Goal: Task Accomplishment & Management: Manage account settings

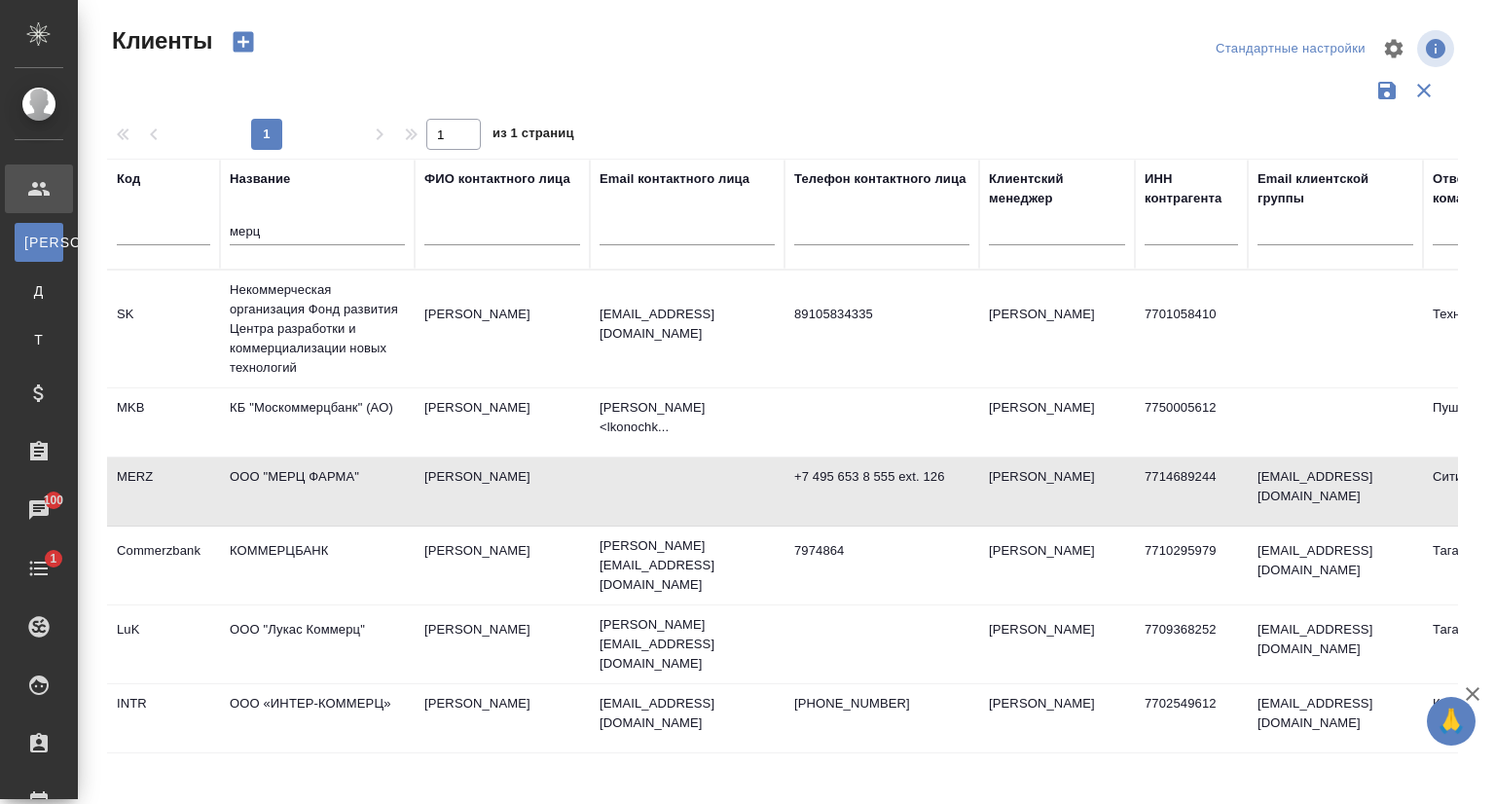
select select "RU"
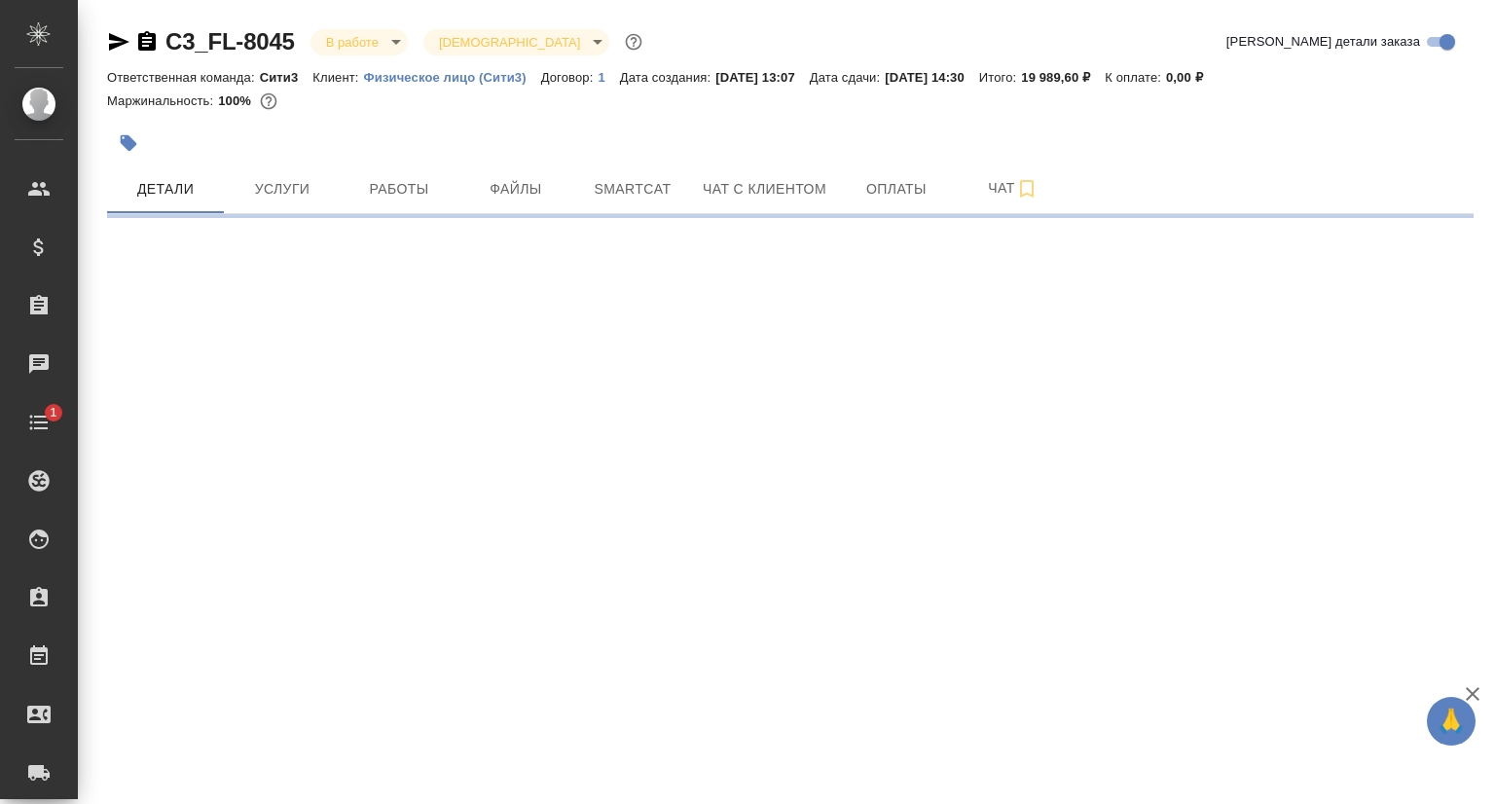
select select "RU"
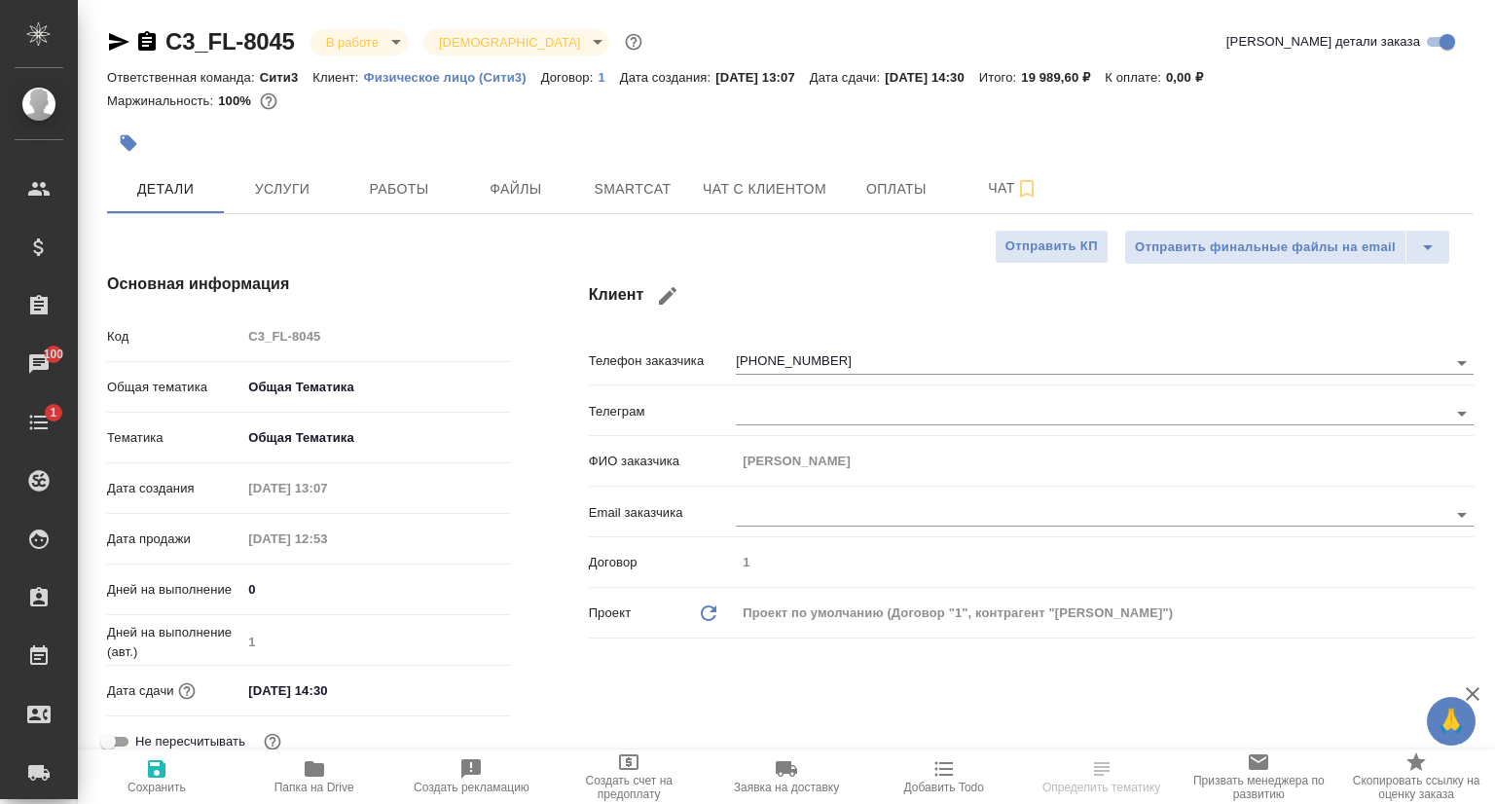
type textarea "x"
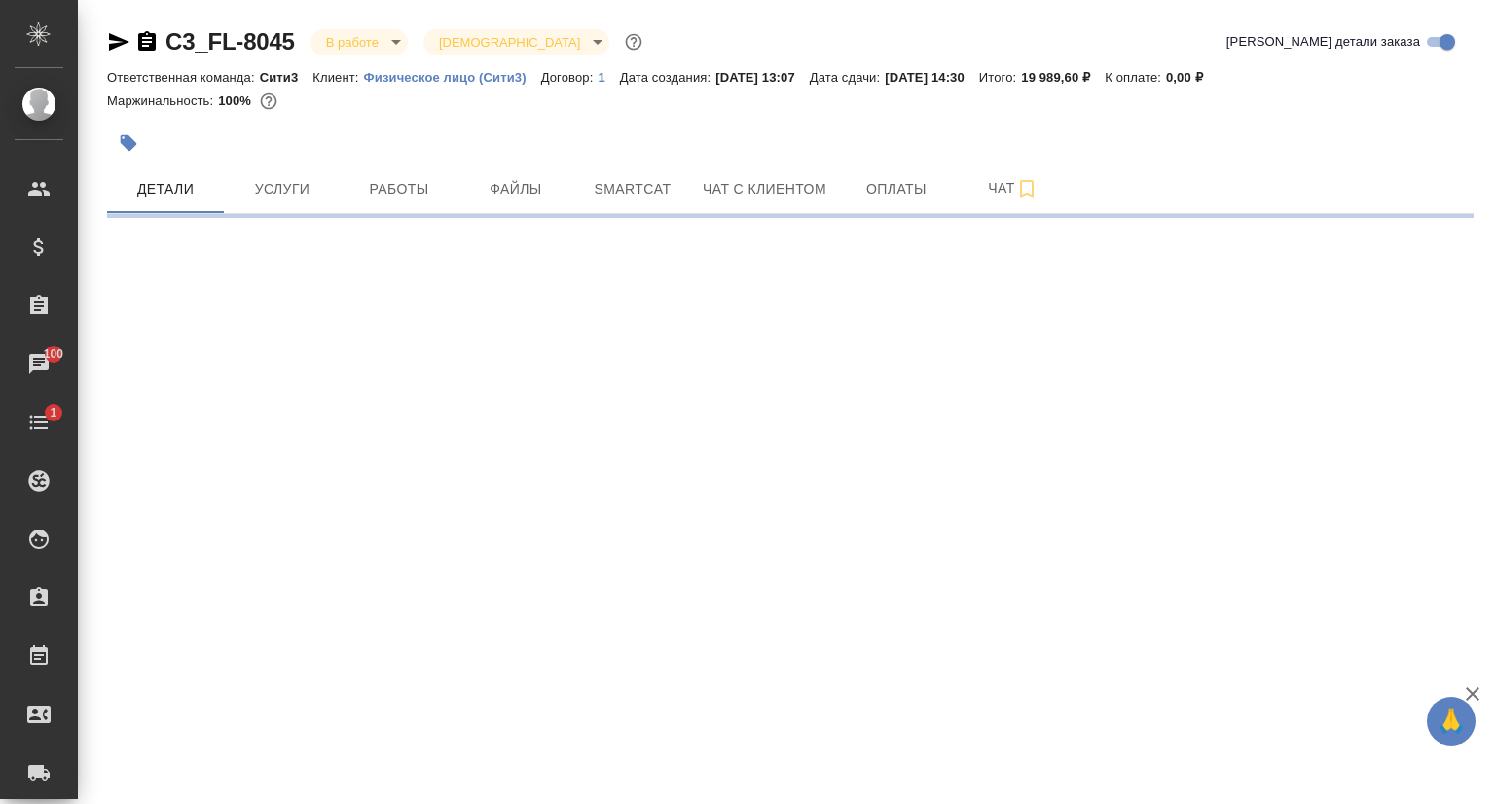
select select "RU"
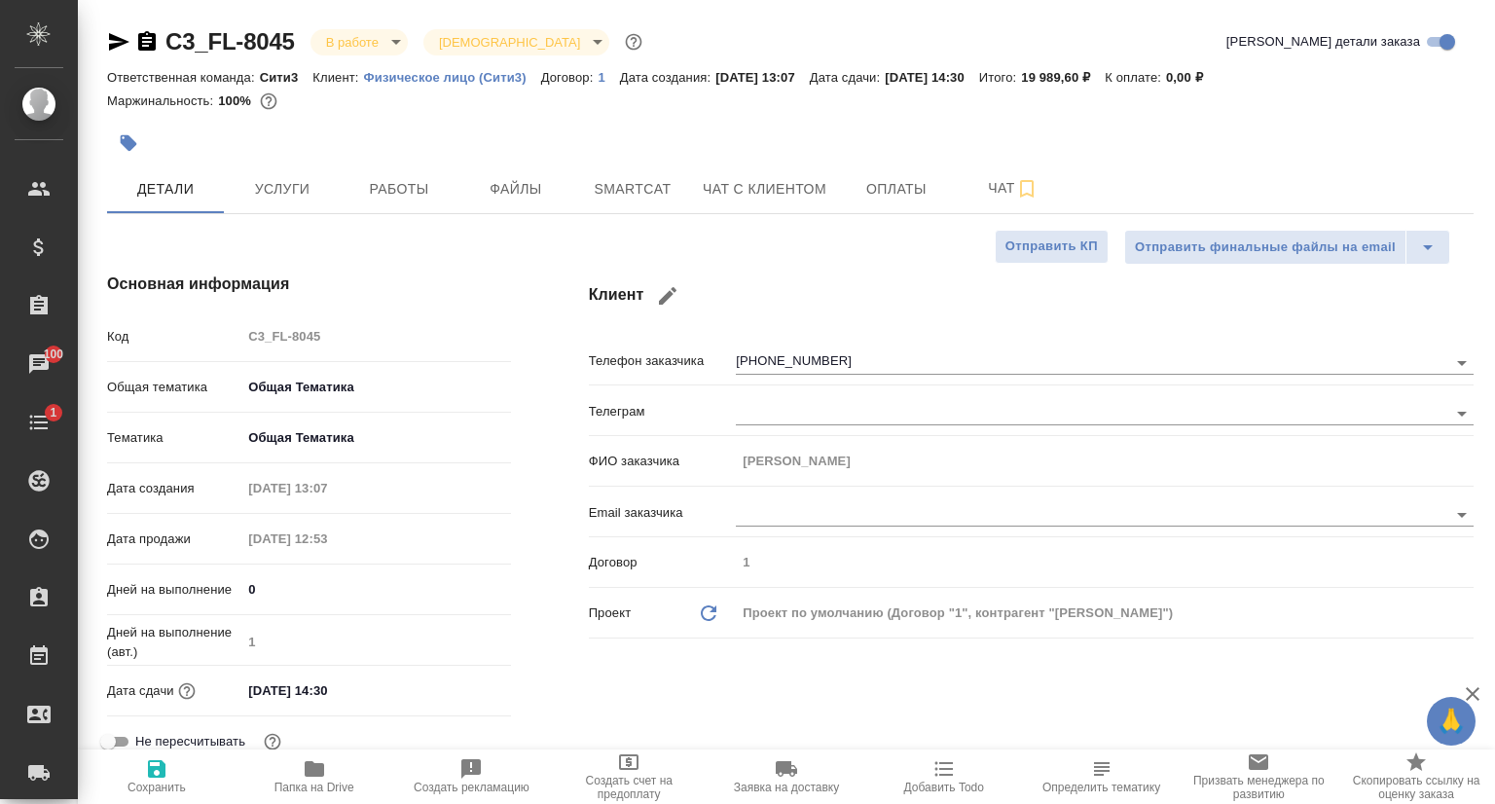
type textarea "x"
click at [280, 193] on span "Услуги" at bounding box center [282, 189] width 93 height 24
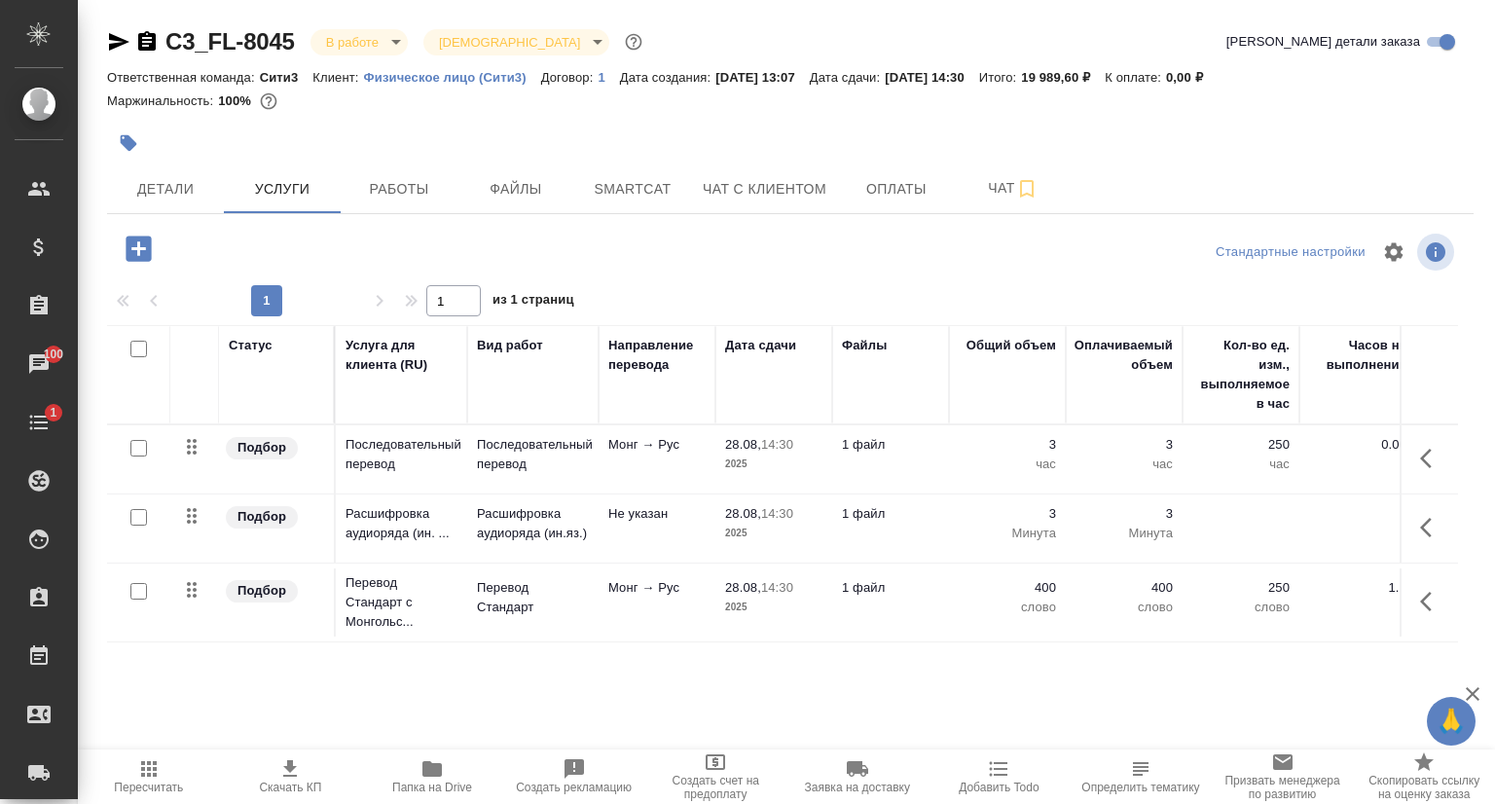
click at [287, 779] on icon "button" at bounding box center [289, 768] width 23 height 23
click at [195, 184] on span "Детали" at bounding box center [165, 189] width 93 height 24
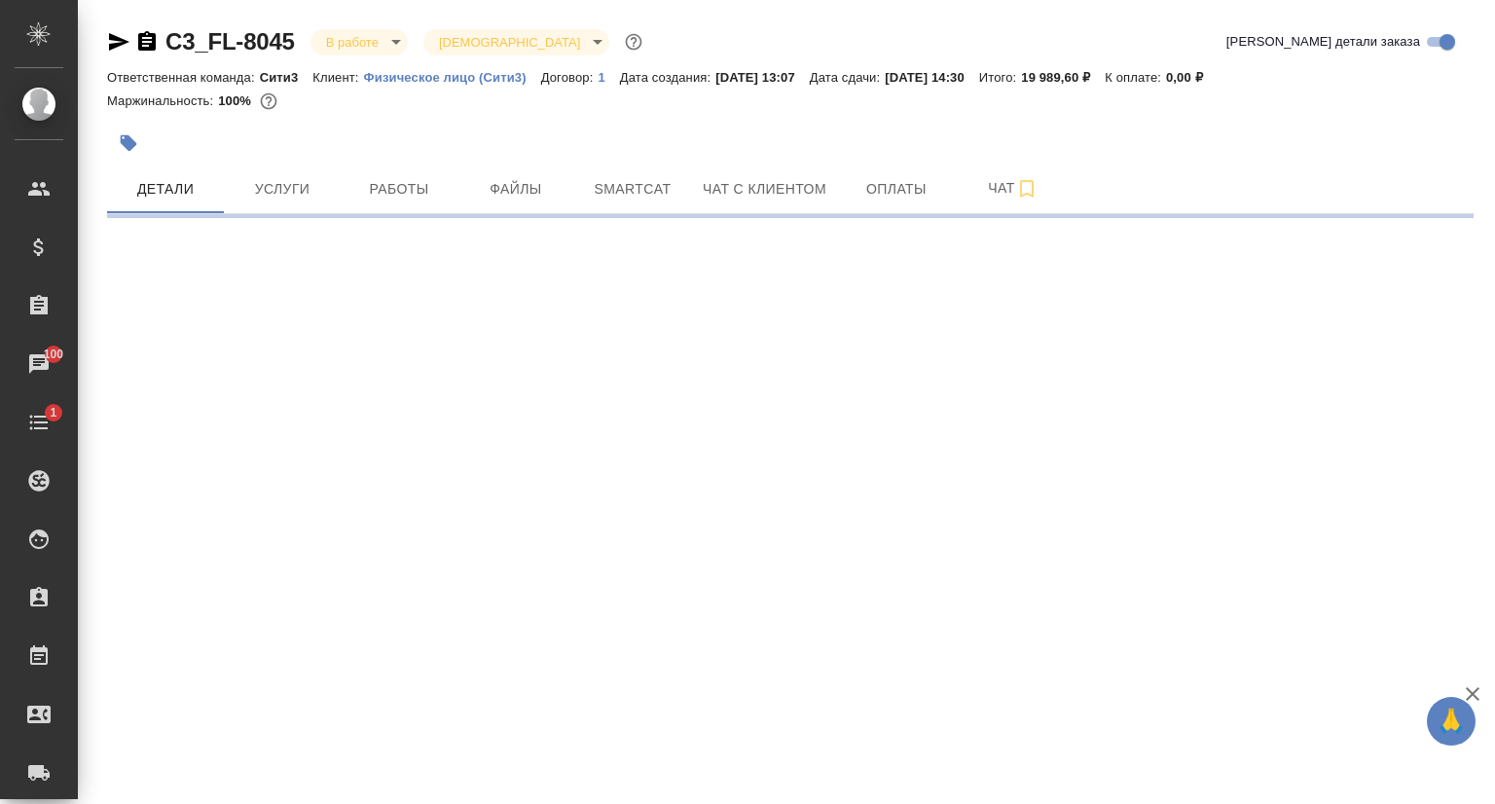
select select "RU"
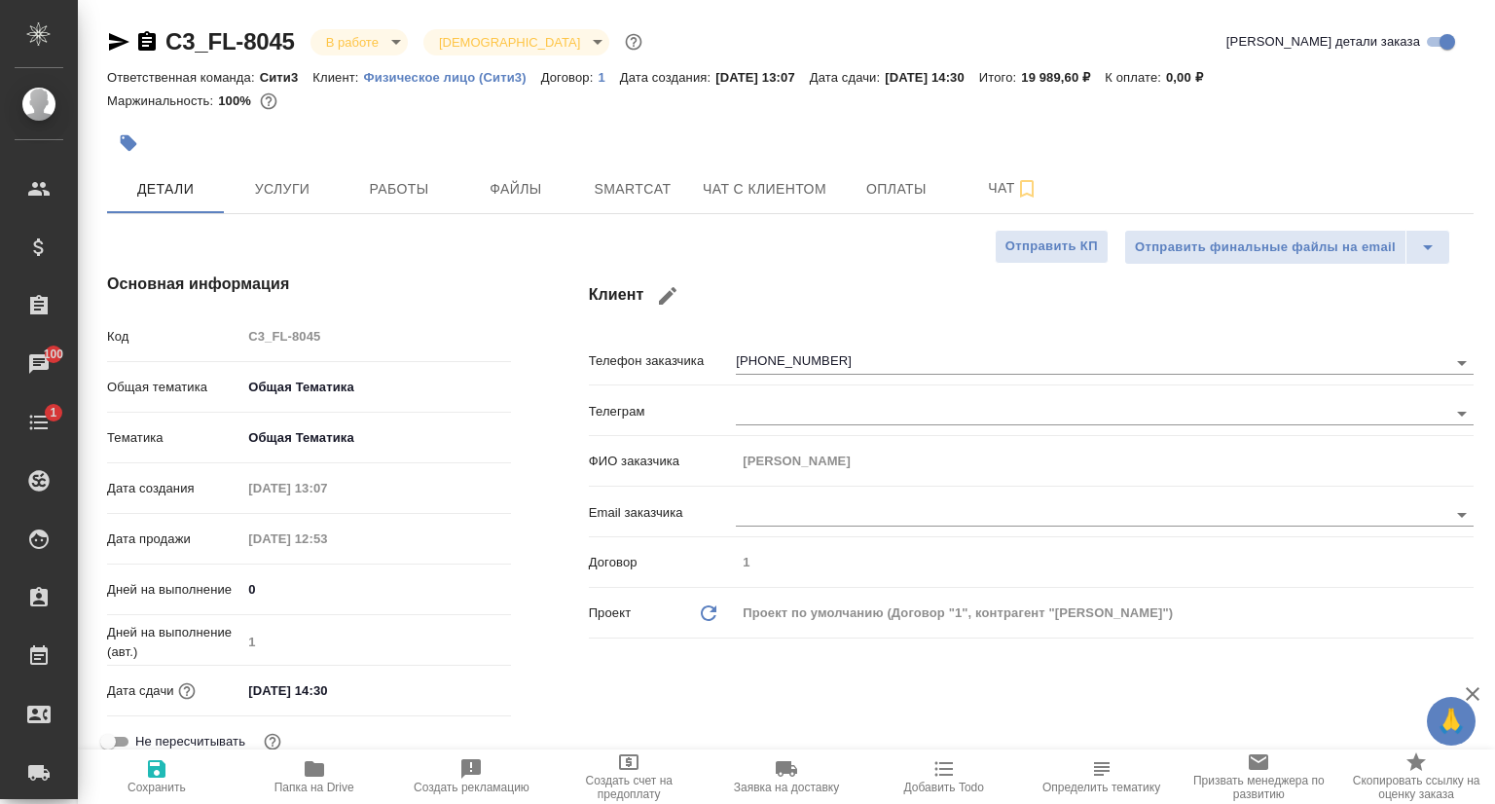
type textarea "x"
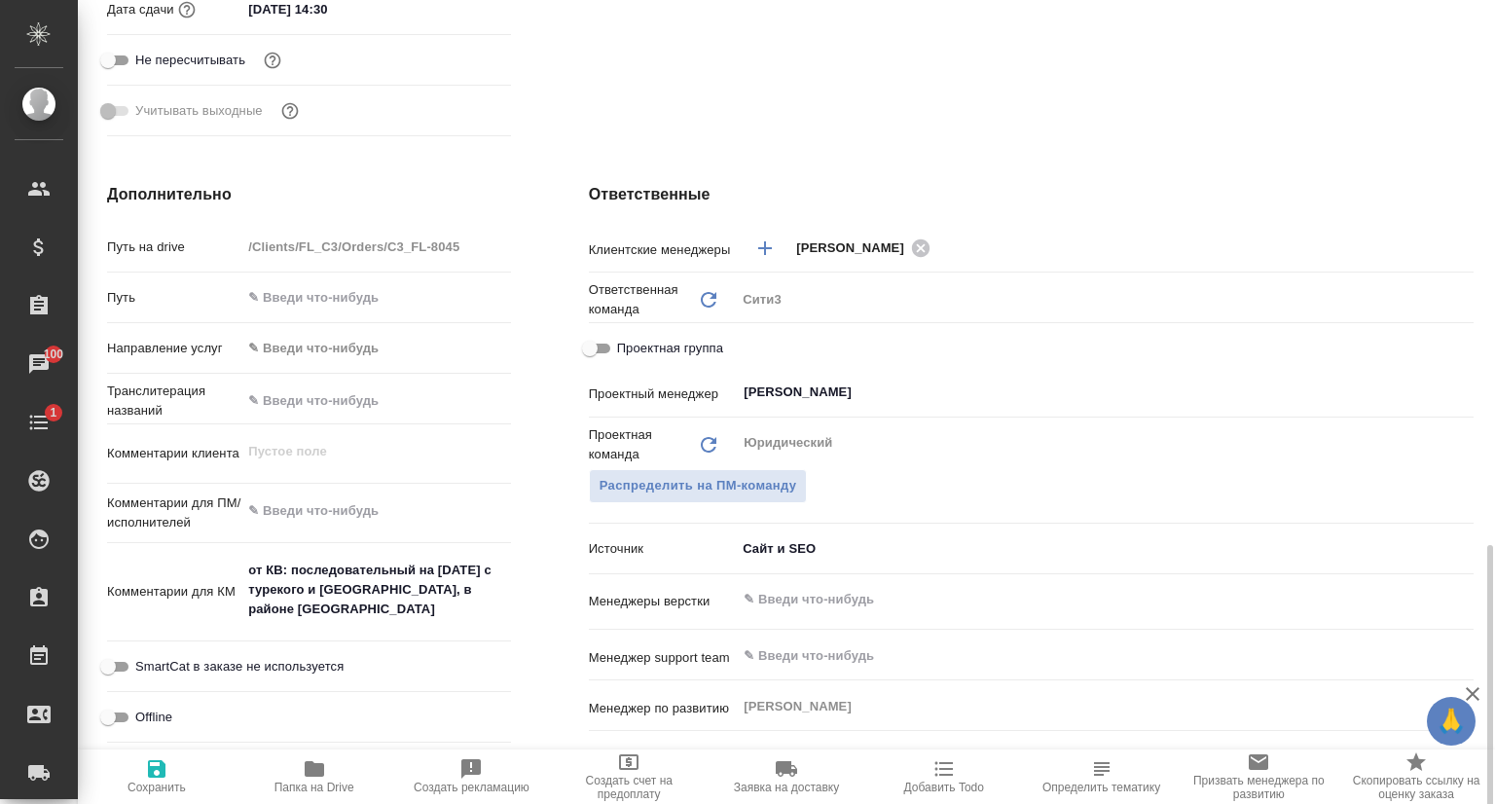
scroll to position [876, 0]
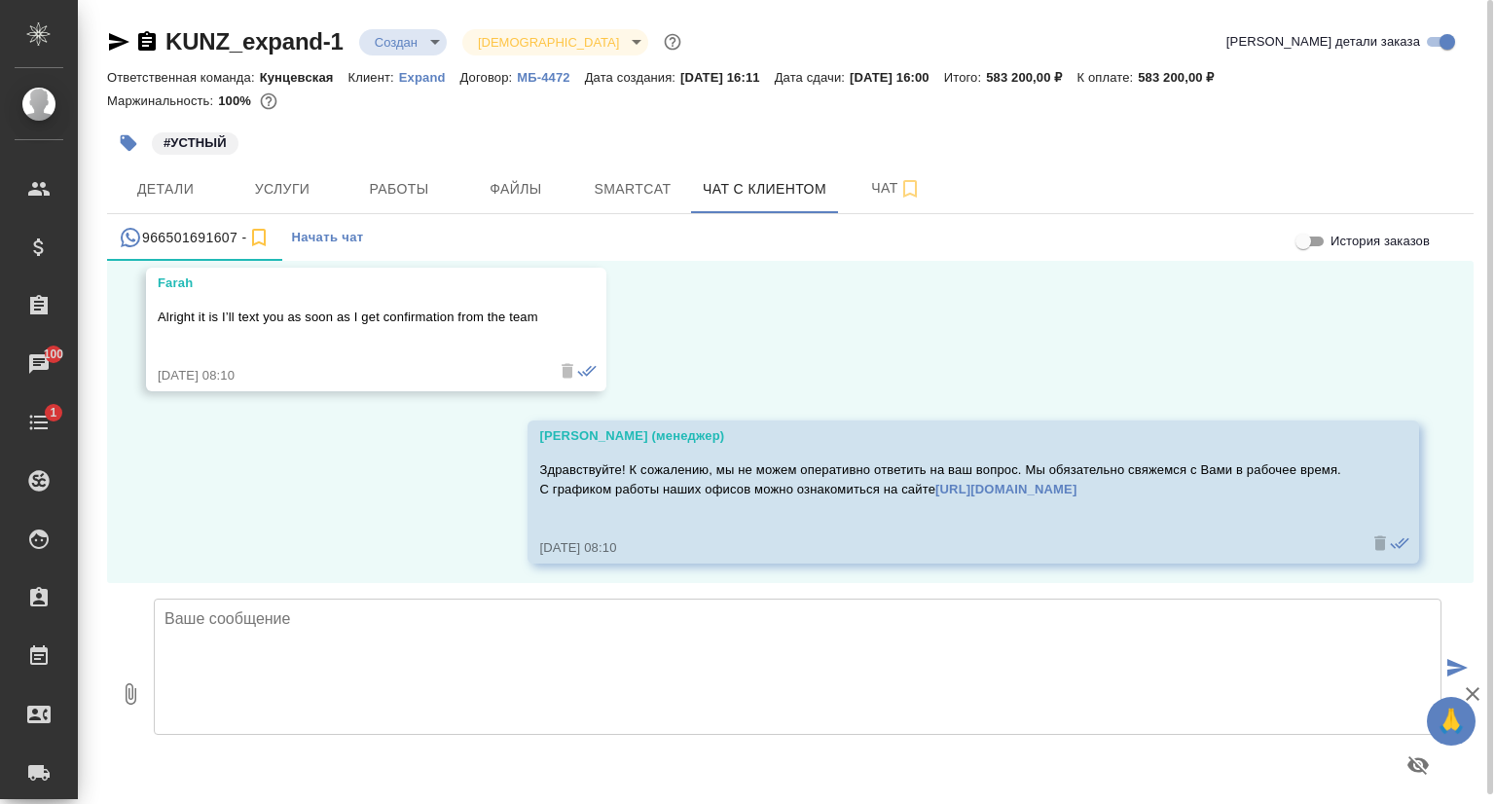
scroll to position [5283, 0]
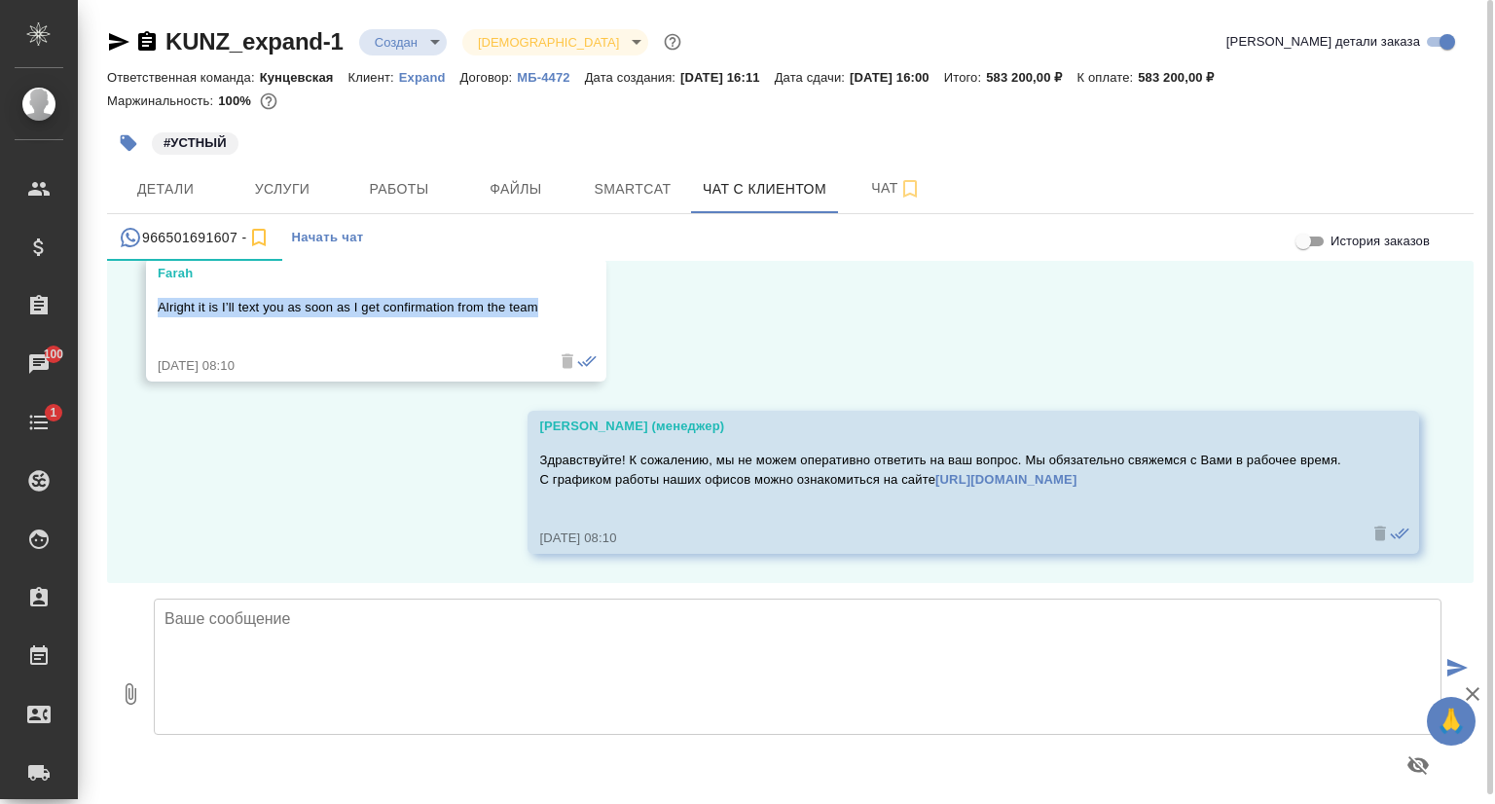
drag, startPoint x: 159, startPoint y: 306, endPoint x: 534, endPoint y: 306, distance: 375.7
click at [534, 306] on p "Alright it is I’ll text you as soon as I get confirmation from the team" at bounding box center [348, 307] width 381 height 19
copy p "Alright it is I’ll text you as soon as I get confirmation from the team"
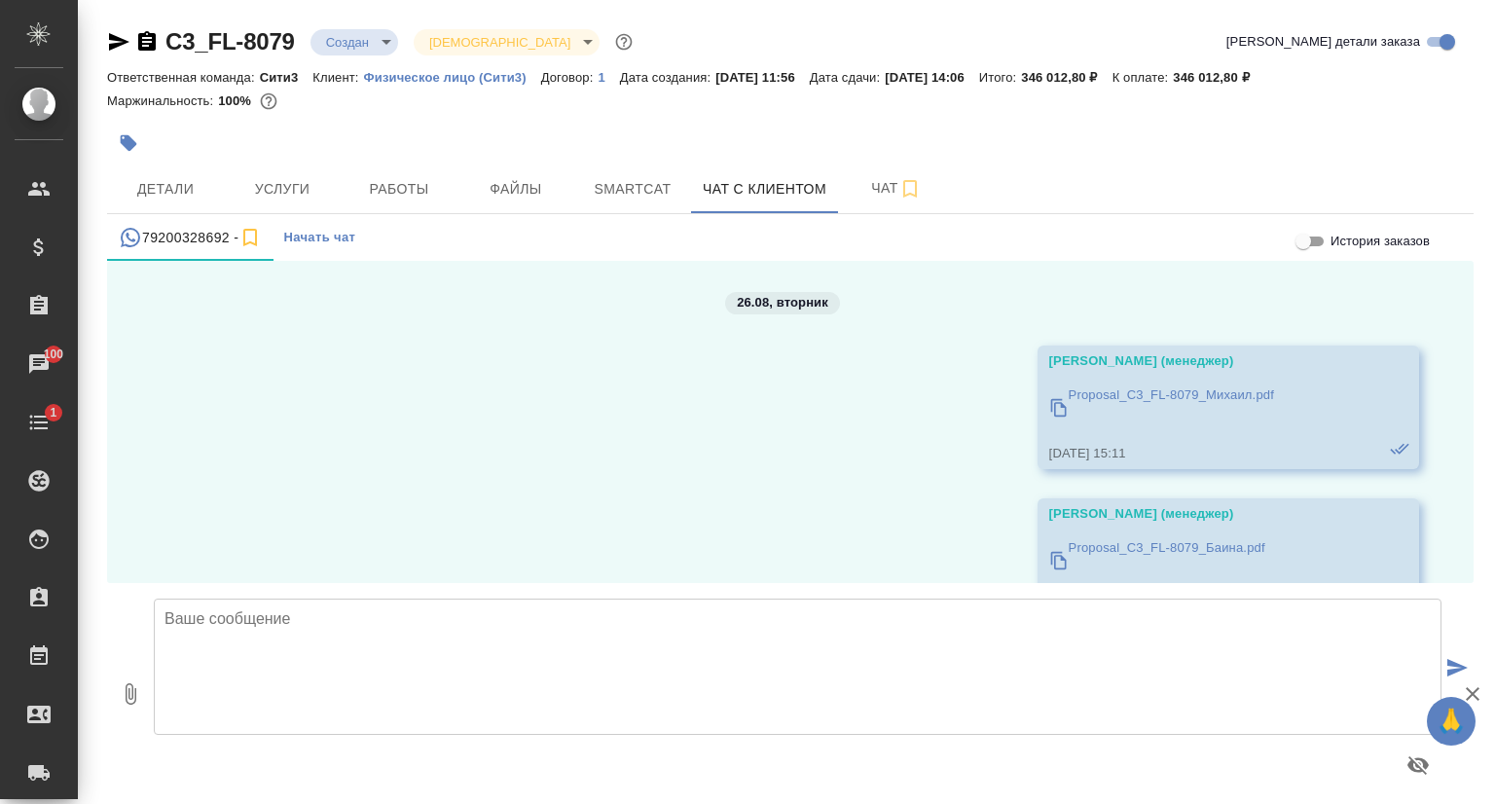
scroll to position [2925, 0]
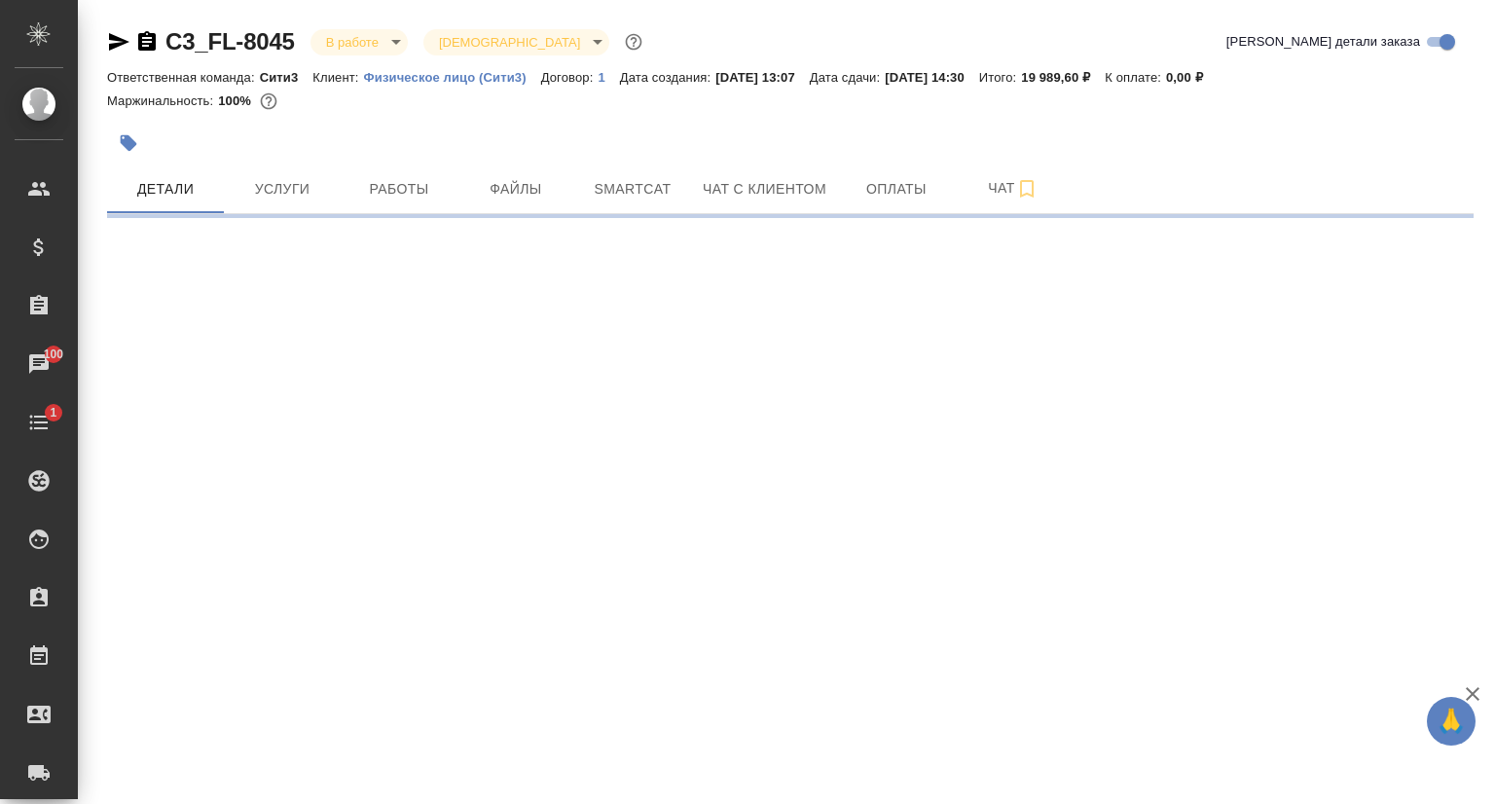
select select "RU"
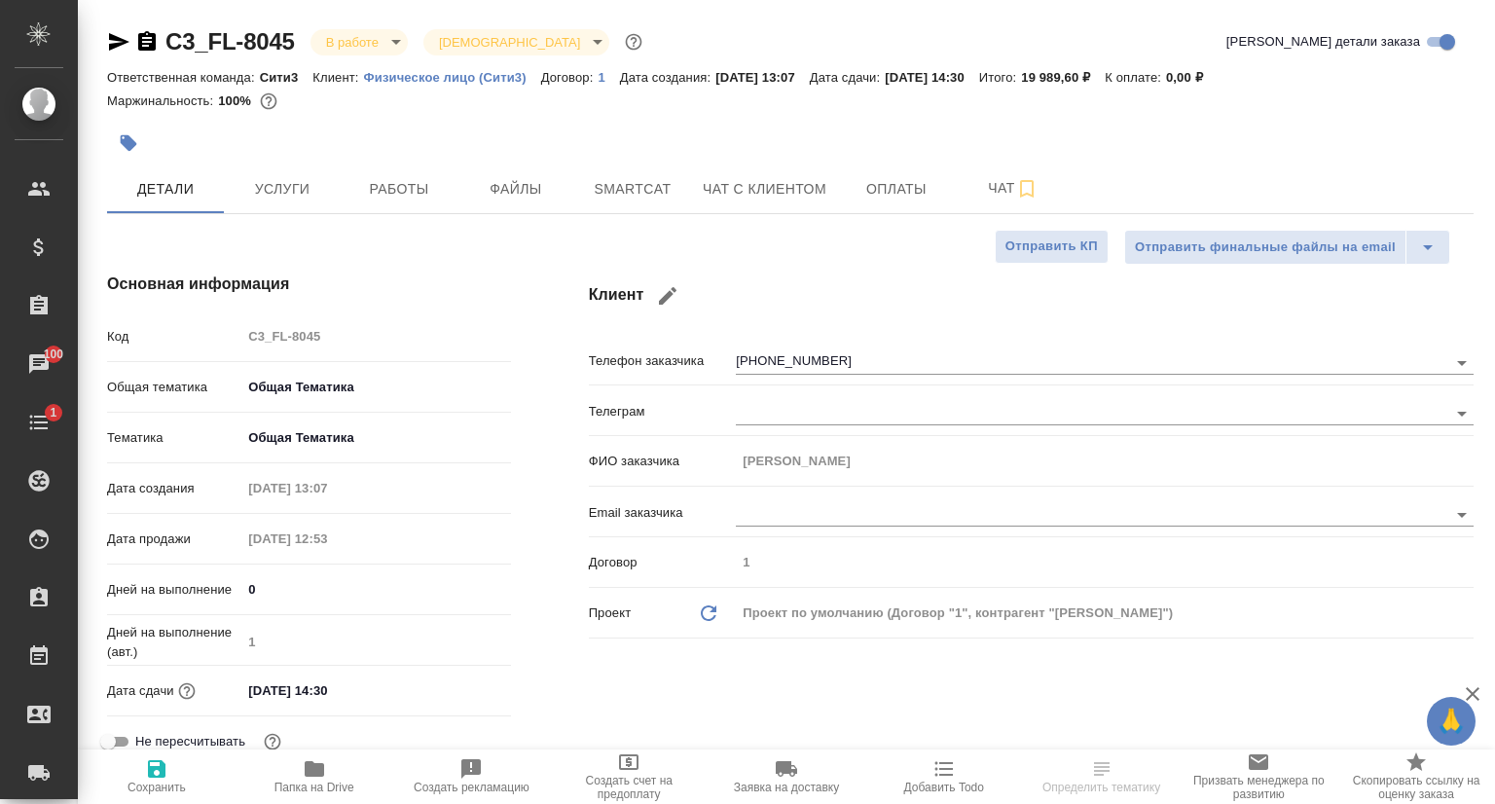
type textarea "x"
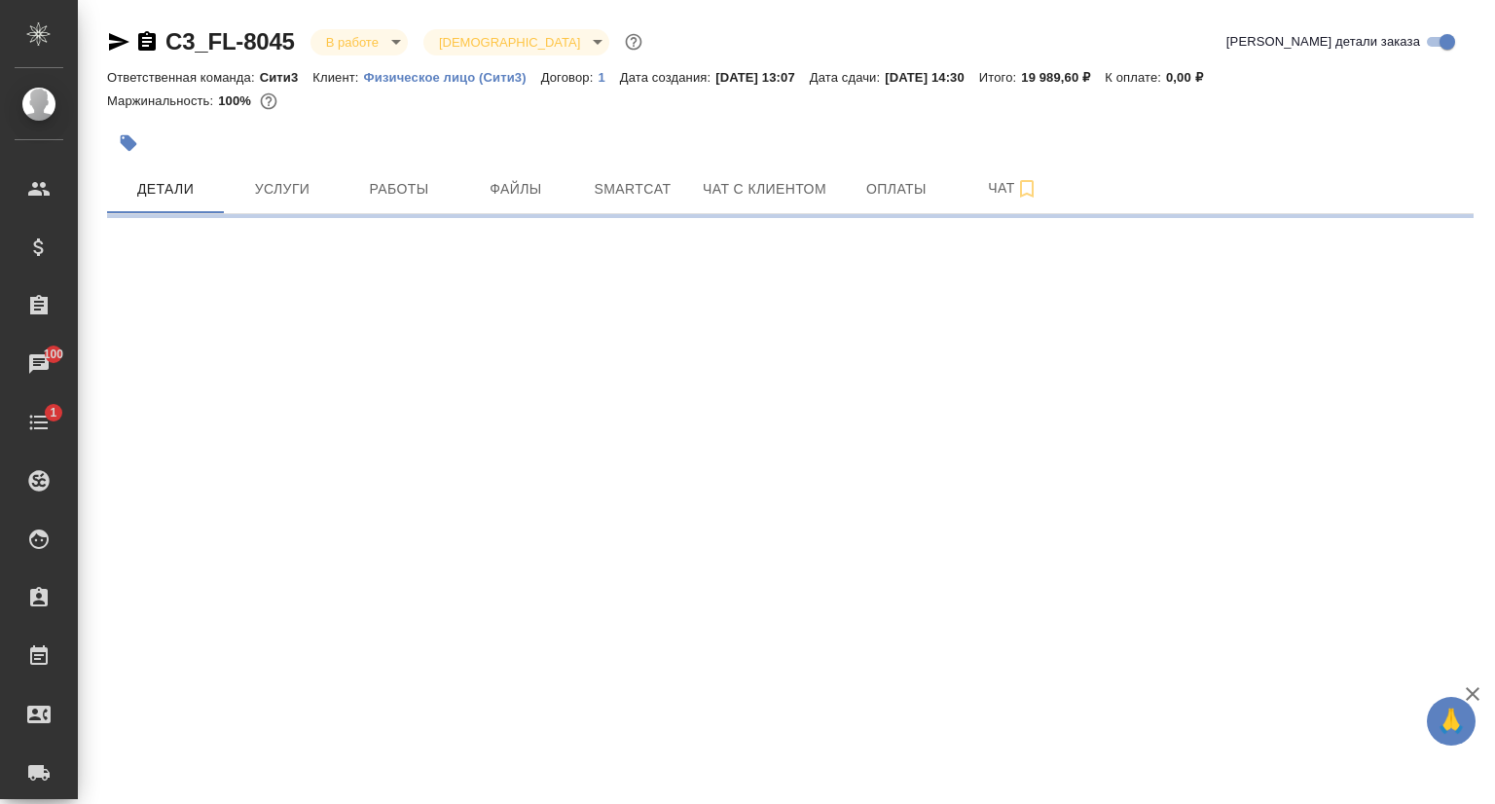
select select "RU"
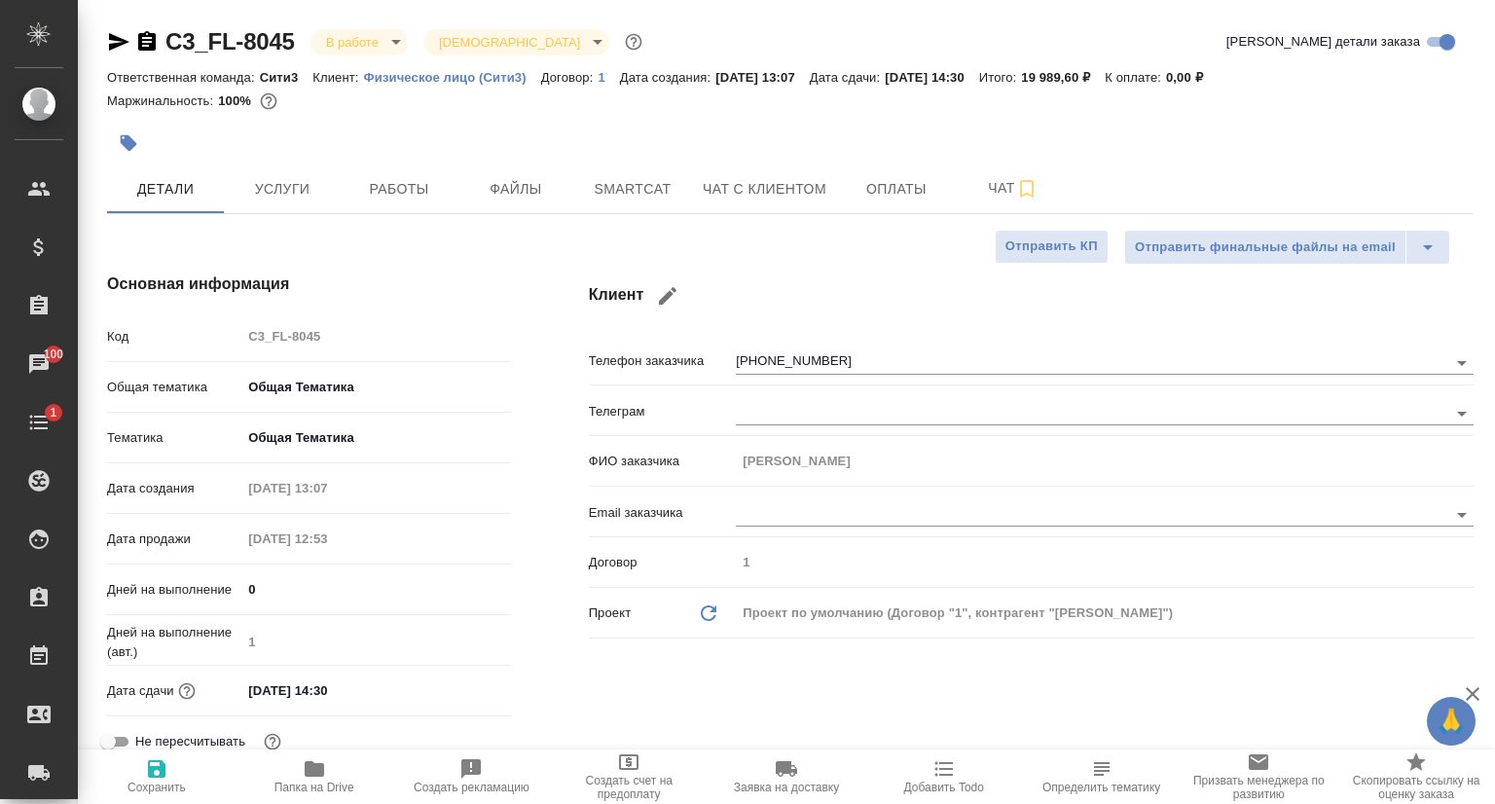
type textarea "x"
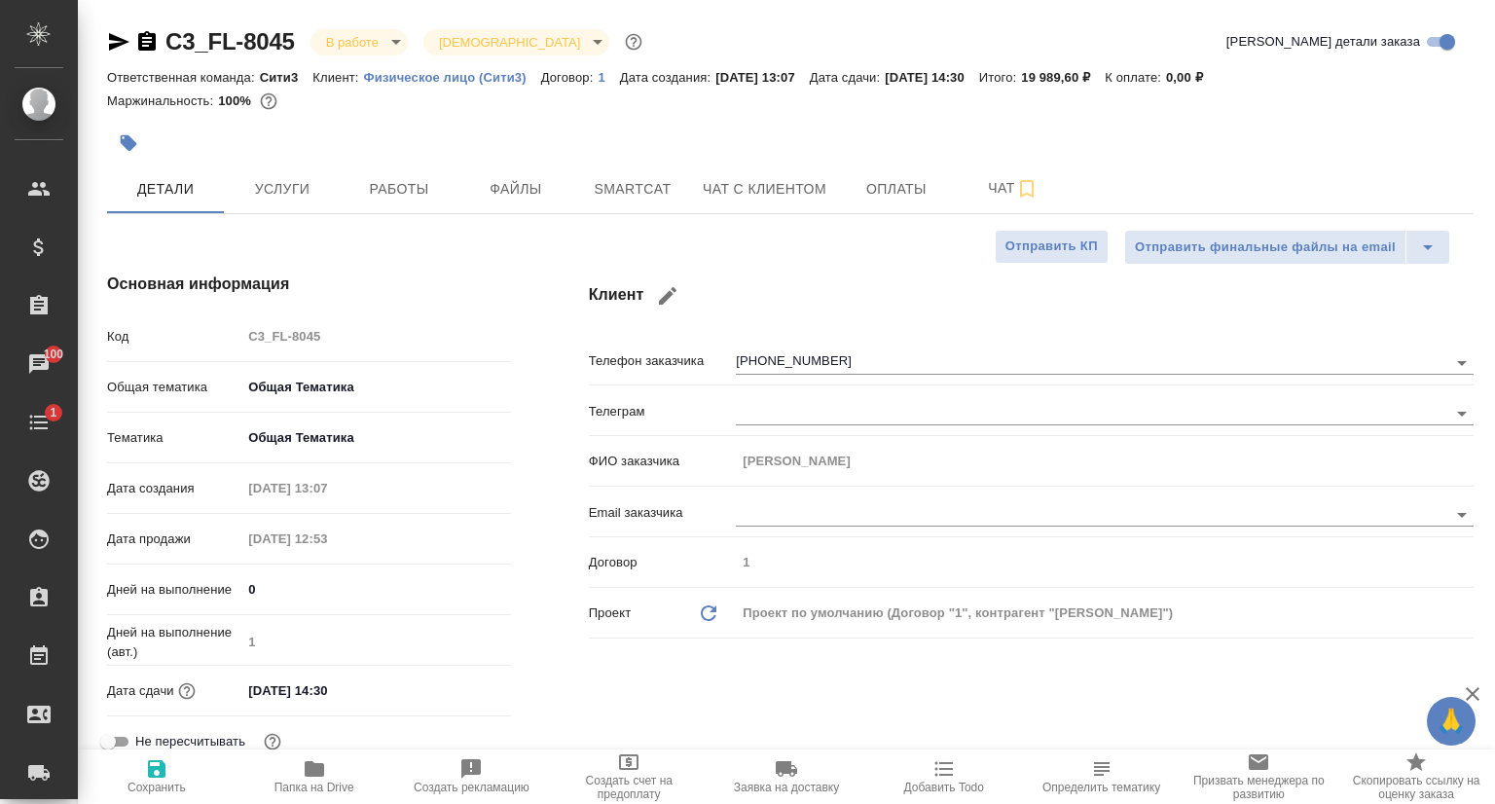
type textarea "x"
click at [114, 39] on icon "button" at bounding box center [119, 42] width 20 height 18
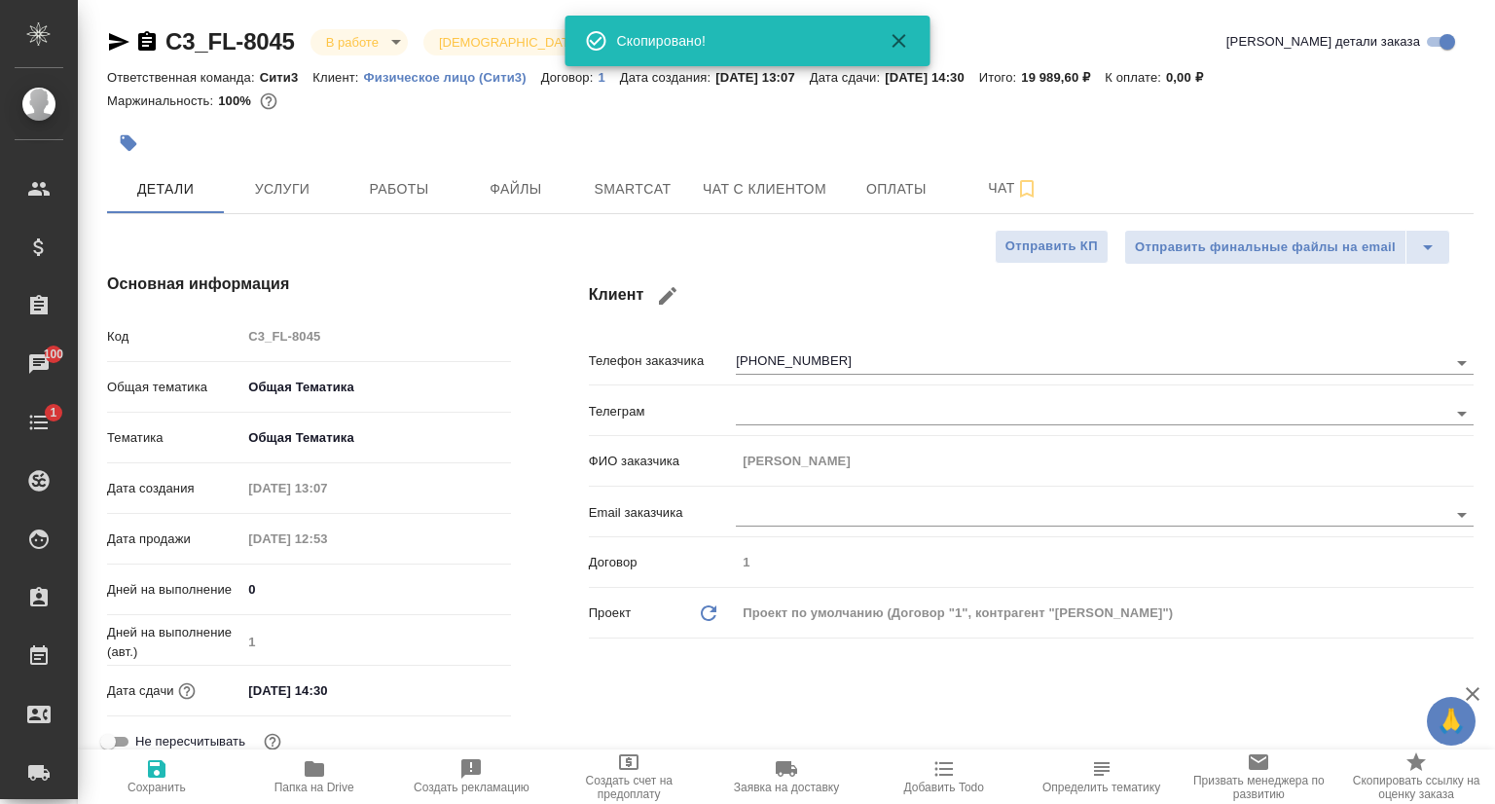
type textarea "x"
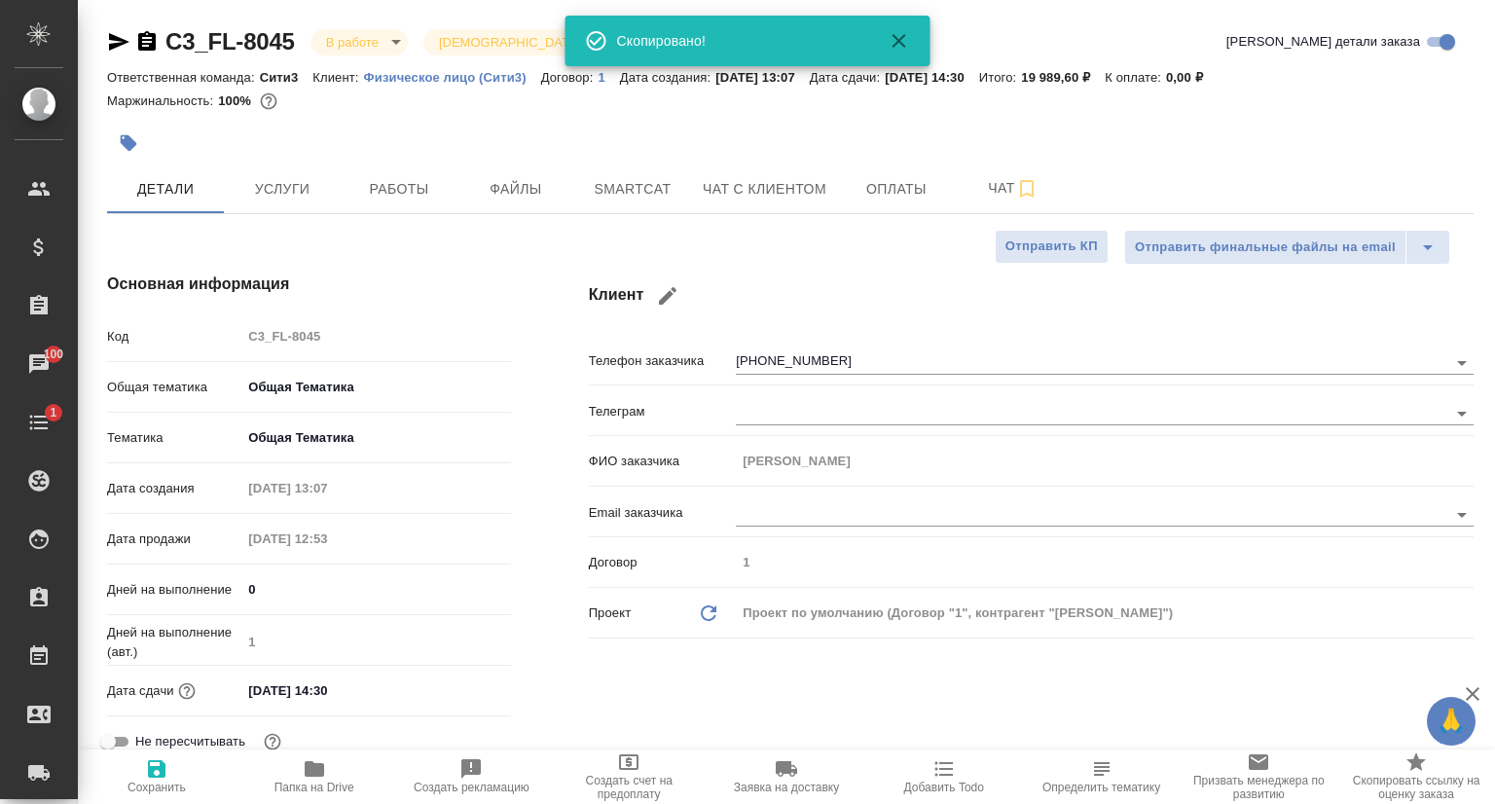
type textarea "x"
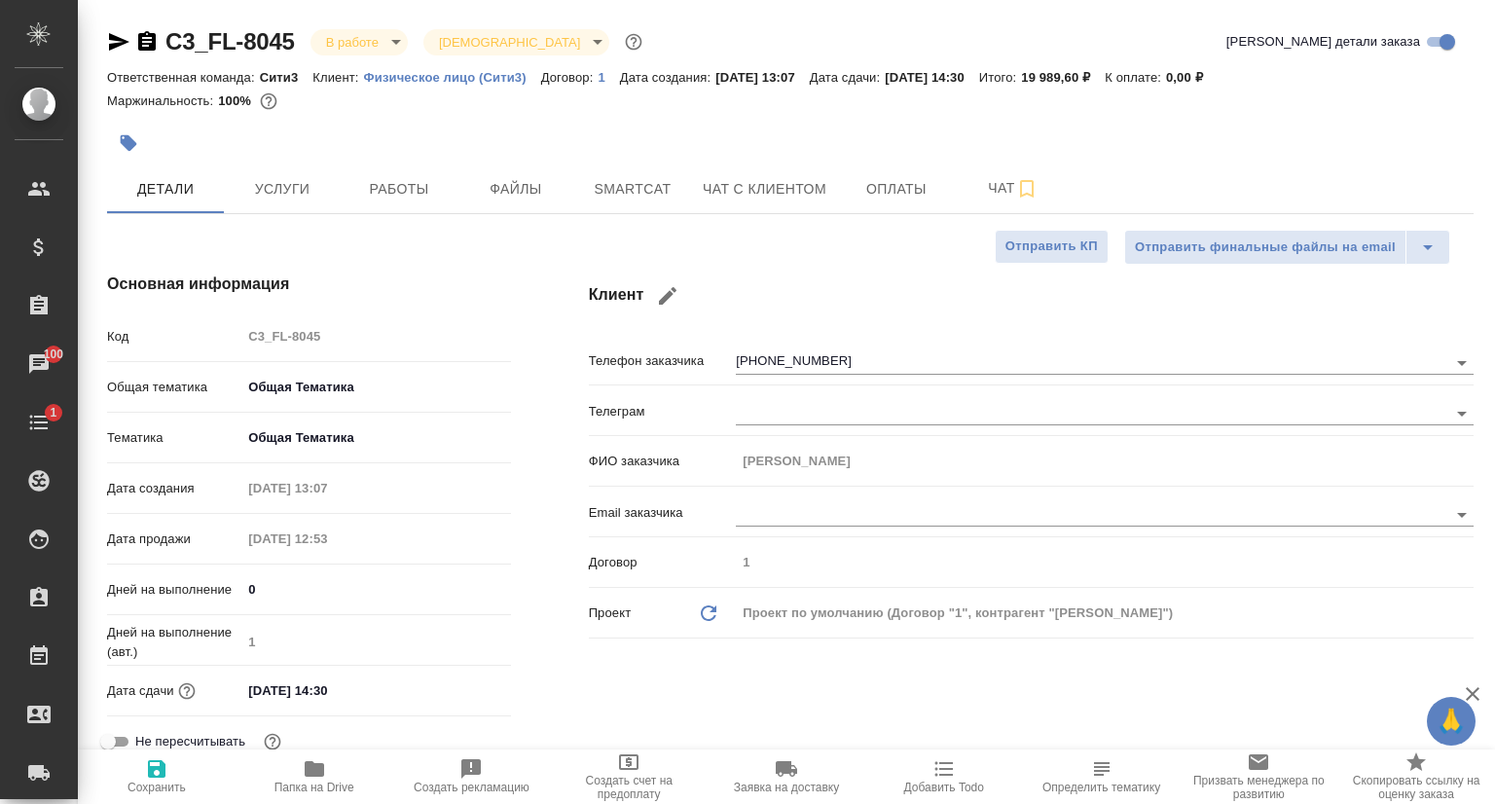
type textarea "x"
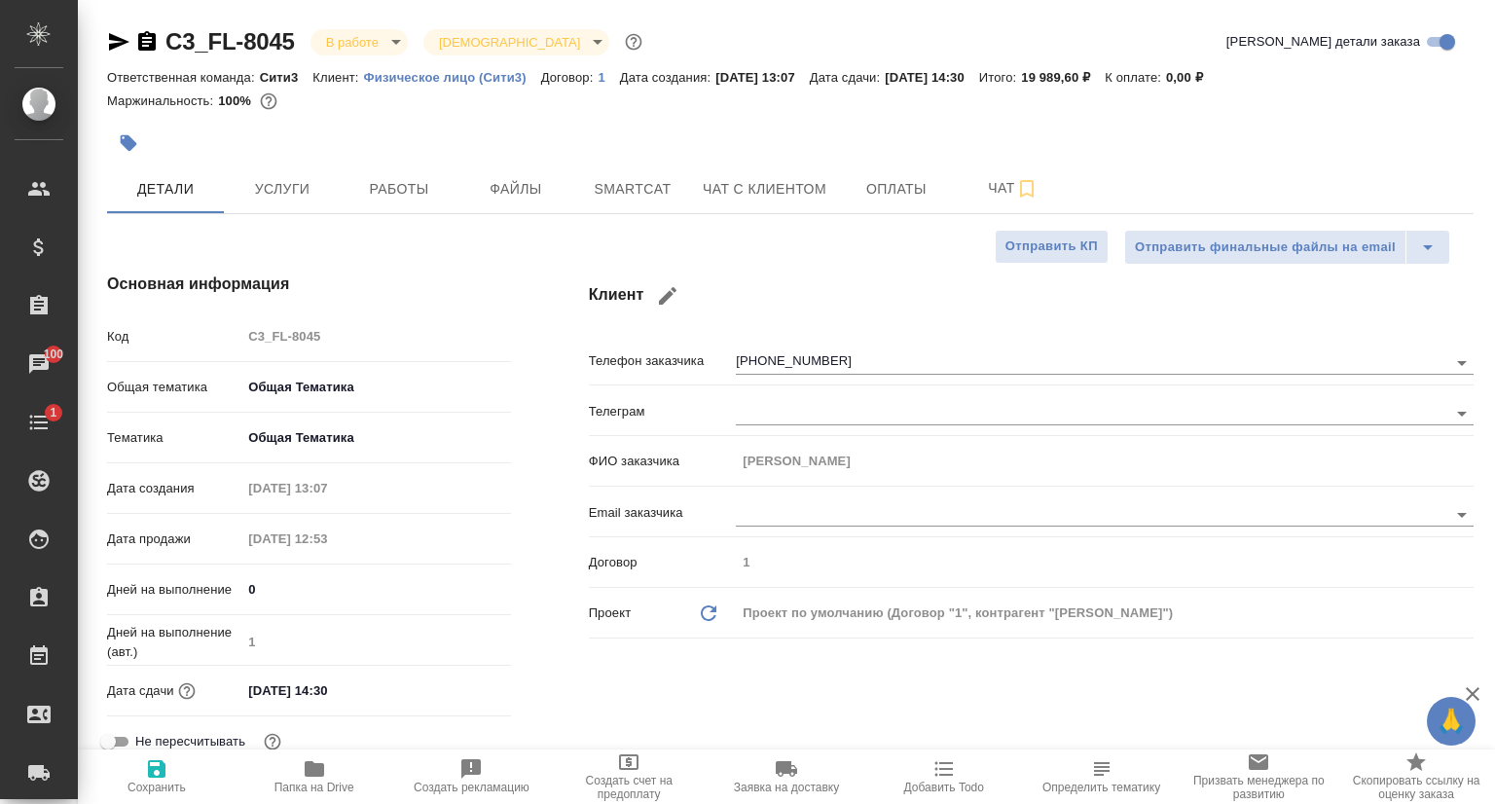
type textarea "x"
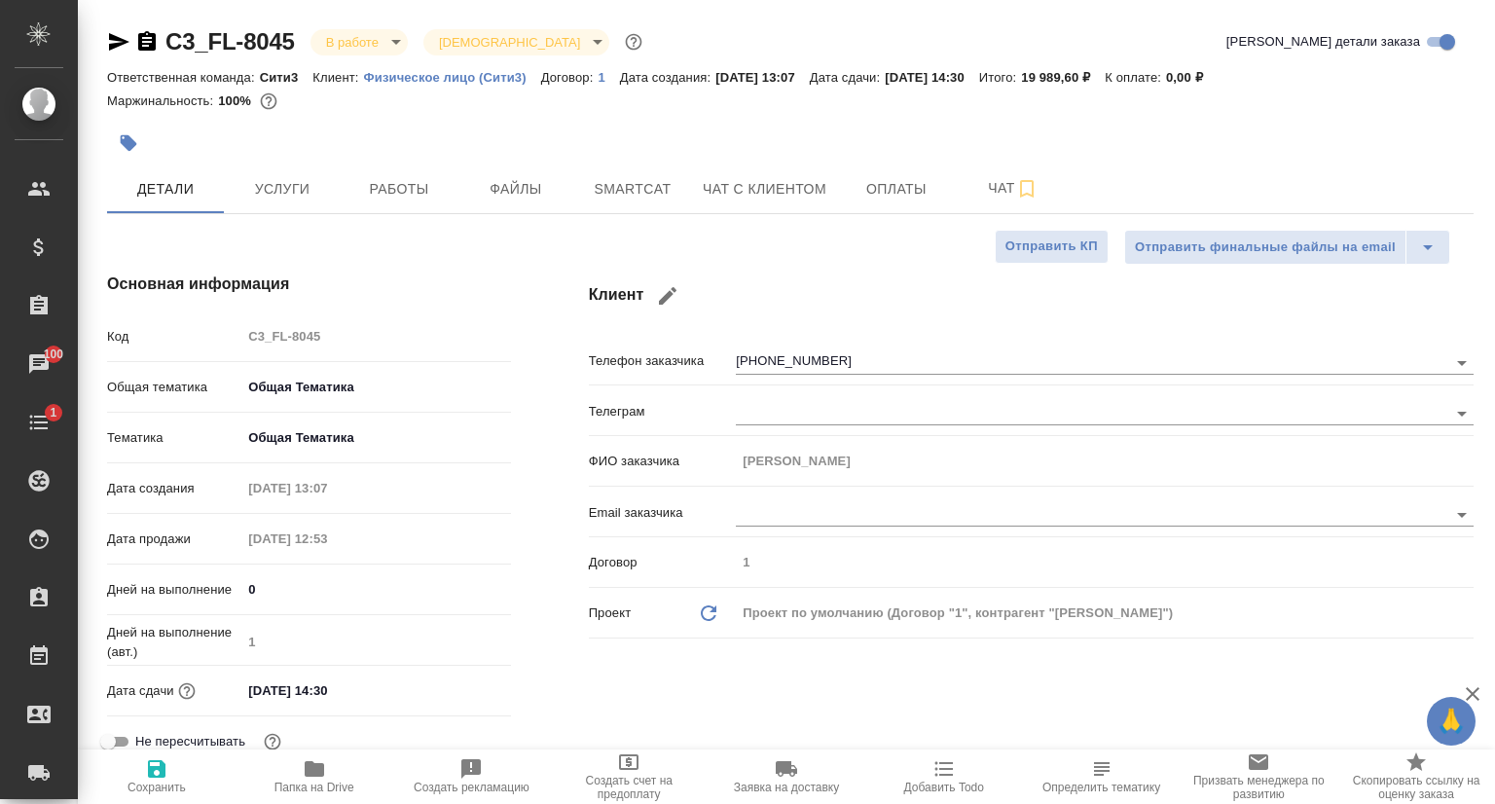
type textarea "x"
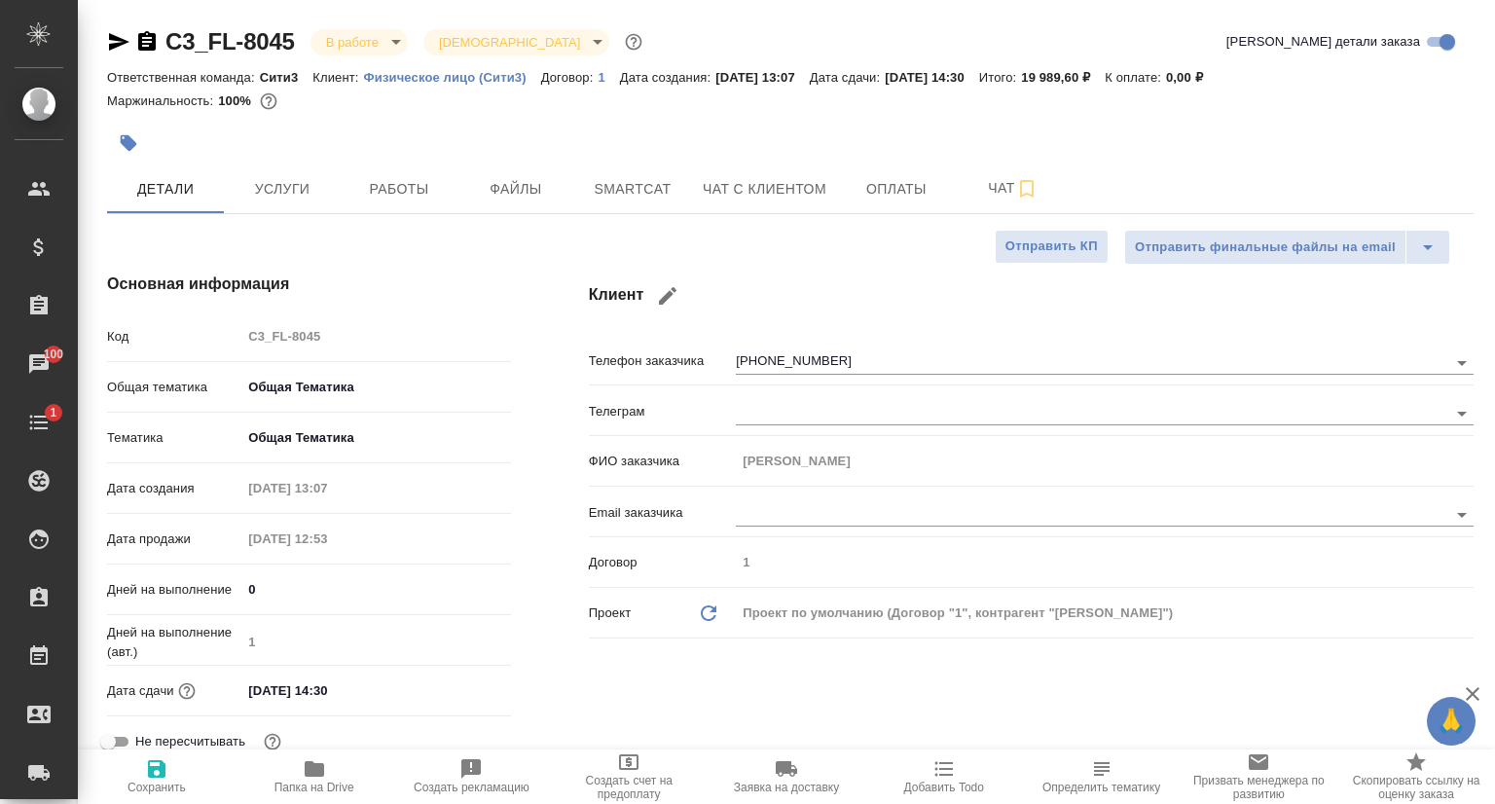
type textarea "x"
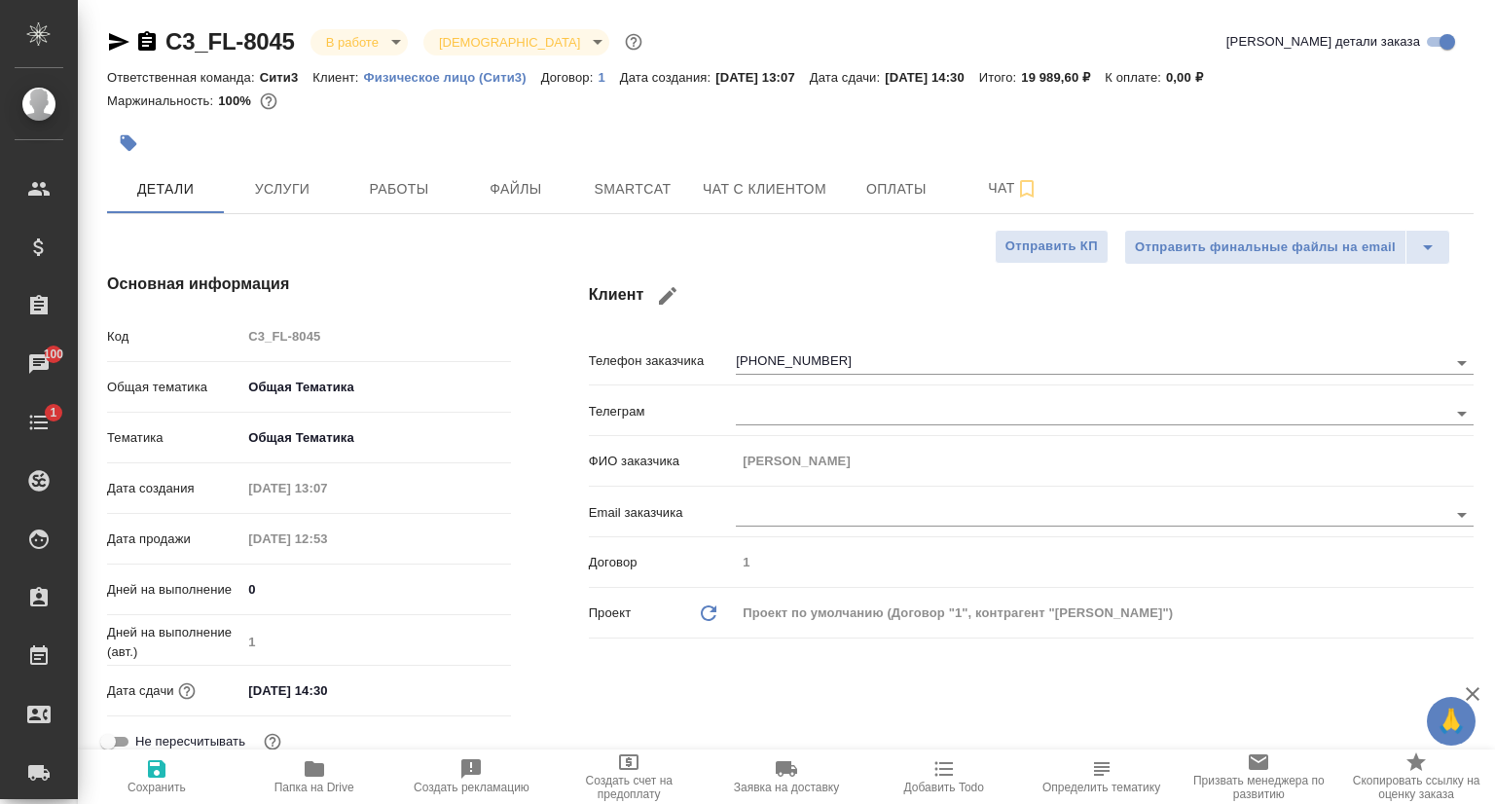
type textarea "x"
